Goal: Task Accomplishment & Management: Manage account settings

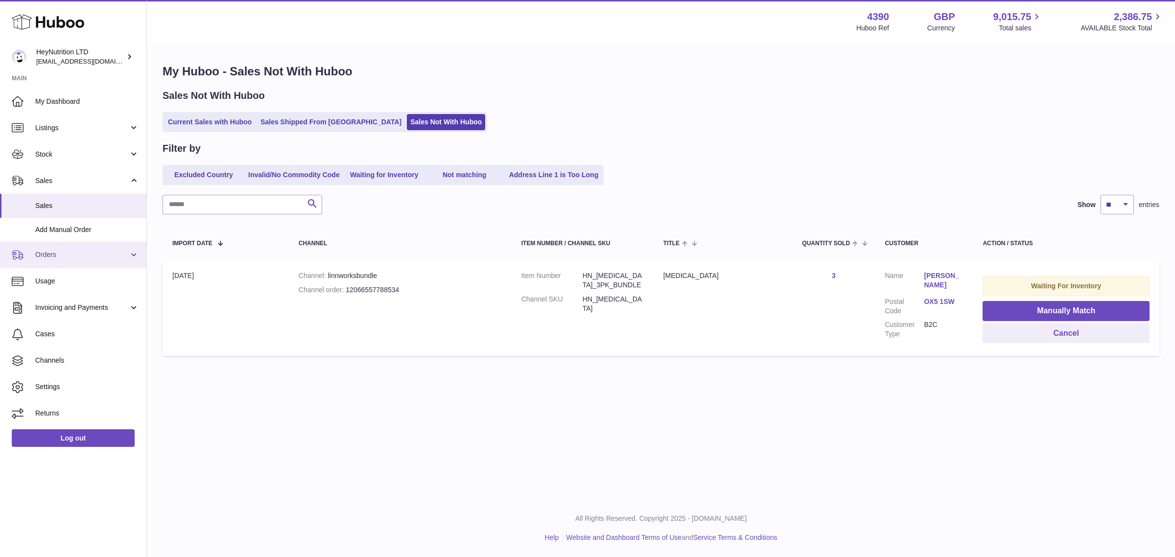
click at [124, 254] on span "Orders" at bounding box center [82, 254] width 94 height 9
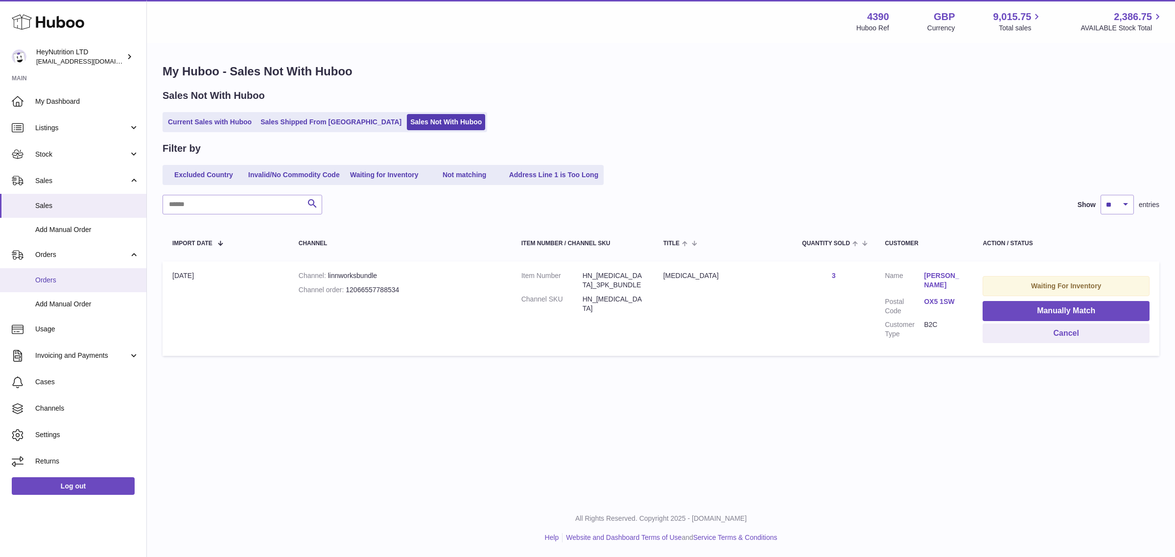
click at [79, 282] on span "Orders" at bounding box center [87, 280] width 104 height 9
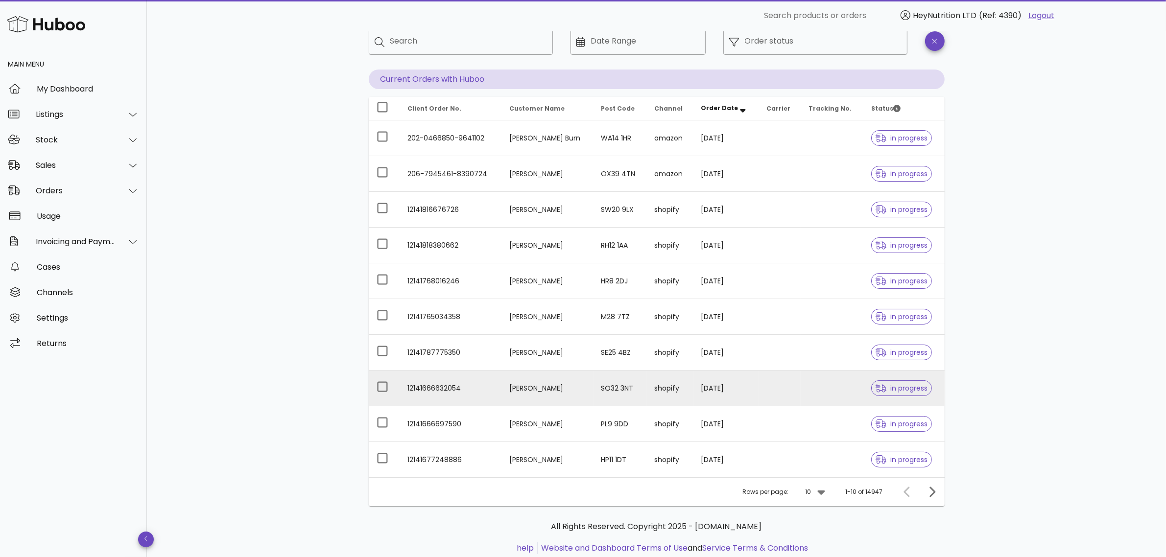
scroll to position [87, 0]
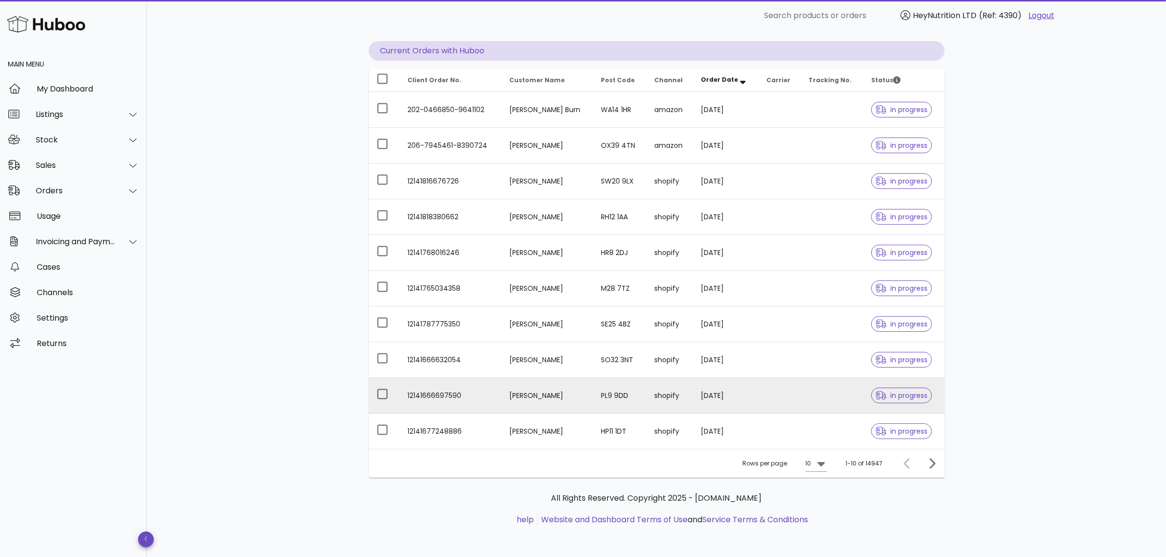
click at [557, 392] on td "[PERSON_NAME]" at bounding box center [548, 396] width 92 height 36
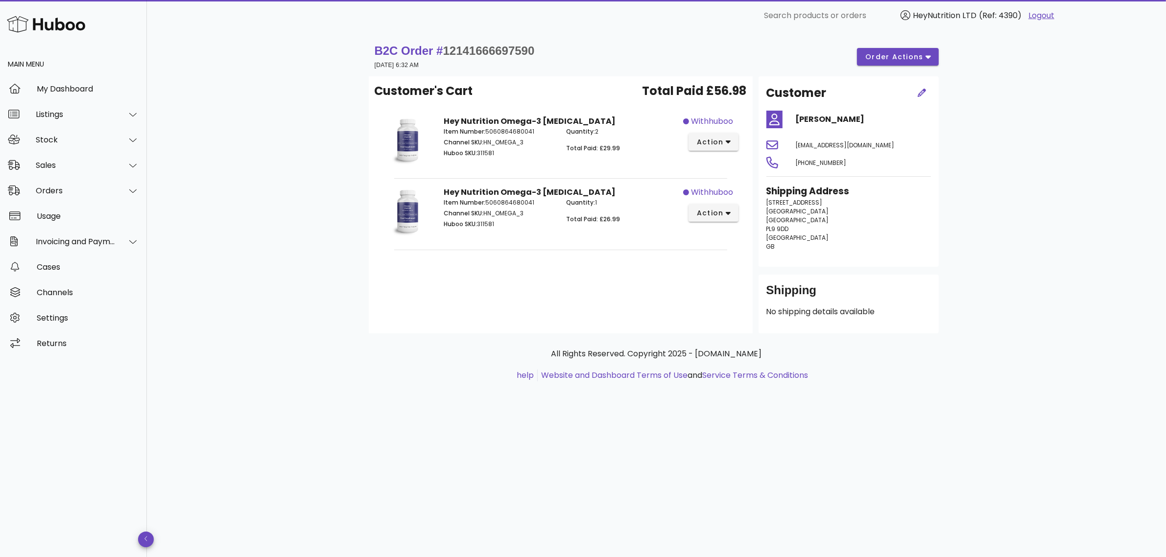
click at [801, 314] on p "No shipping details available" at bounding box center [849, 312] width 165 height 12
click at [933, 57] on button "order actions" at bounding box center [897, 57] width 81 height 18
click at [1057, 103] on div "B2C Order # 12141666697590 [DATE] 6:32 AM order actions Customer's Cart Total P…" at bounding box center [656, 294] width 1019 height 526
click at [913, 91] on span "button" at bounding box center [922, 93] width 18 height 10
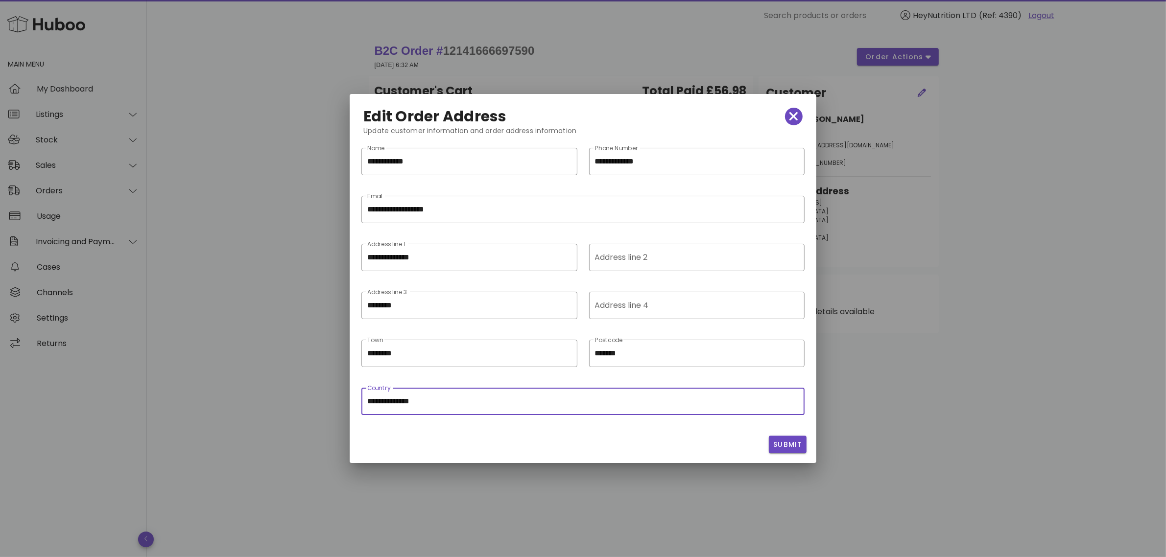
click at [699, 405] on input "**********" at bounding box center [582, 402] width 431 height 16
click at [625, 444] on div "Submit" at bounding box center [583, 444] width 455 height 25
drag, startPoint x: 390, startPoint y: 402, endPoint x: 476, endPoint y: 400, distance: 86.2
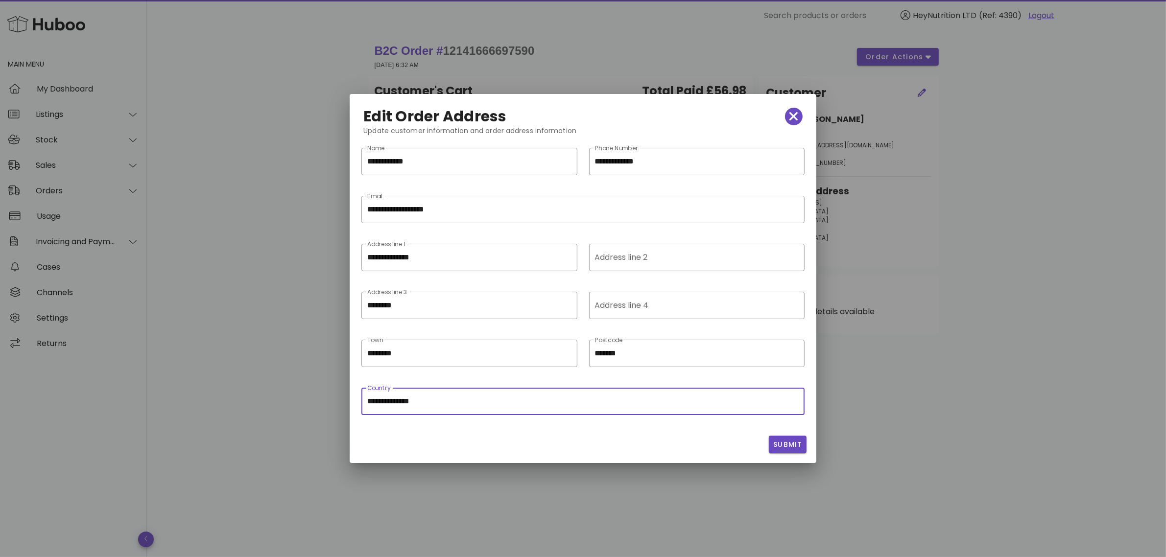
click at [476, 400] on input "**********" at bounding box center [582, 402] width 431 height 16
click at [791, 112] on icon "button" at bounding box center [794, 117] width 9 height 14
